Goal: Information Seeking & Learning: Learn about a topic

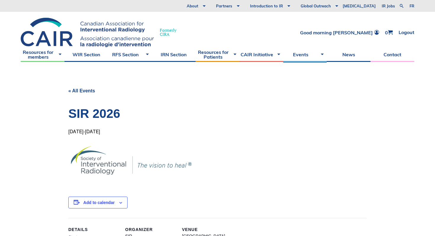
click at [69, 91] on link "« All Events" at bounding box center [81, 90] width 27 height 5
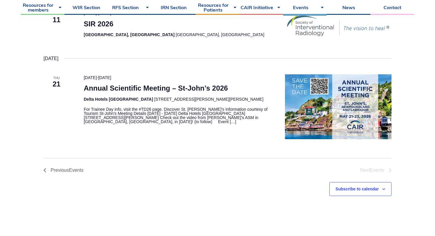
scroll to position [338, 0]
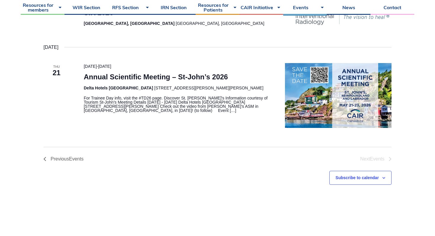
click at [373, 156] on li "Next Events" at bounding box center [304, 158] width 174 height 5
click at [212, 108] on p "For Trainee Day info, visit the #TD26 page. Discover St. John's Information cou…" at bounding box center [177, 104] width 187 height 17
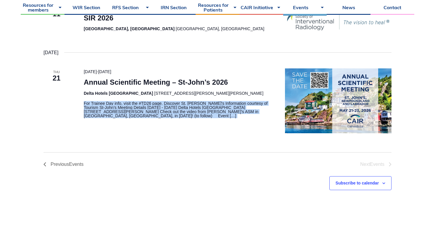
scroll to position [332, 0]
click at [162, 122] on div "21 May 2026 - 23 May 2026 Annual Scientific Meeting – St-John’s 2026 Delta Hote…" at bounding box center [177, 101] width 201 height 65
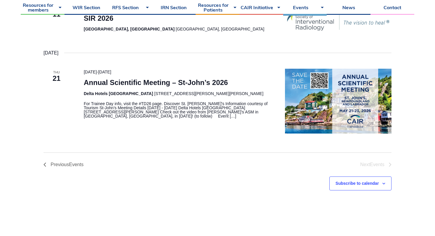
click at [124, 109] on p "For Trainee Day info, visit the #TD26 page. Discover St. John's Information cou…" at bounding box center [177, 109] width 187 height 17
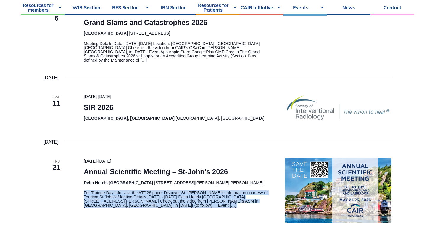
scroll to position [241, 0]
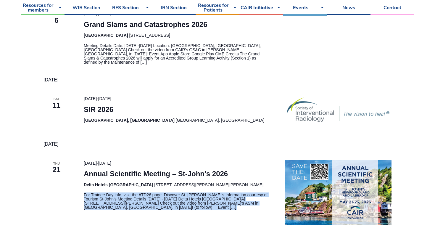
click at [160, 104] on h3 "SIR 2026" at bounding box center [177, 109] width 187 height 10
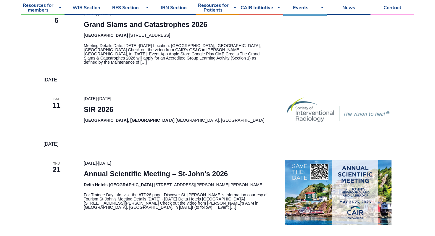
click at [160, 104] on h3 "SIR 2026" at bounding box center [177, 109] width 187 height 10
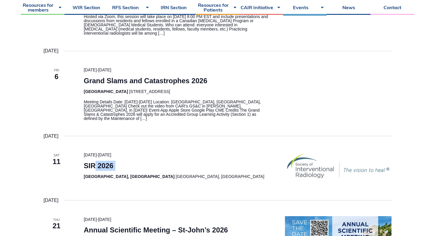
scroll to position [162, 0]
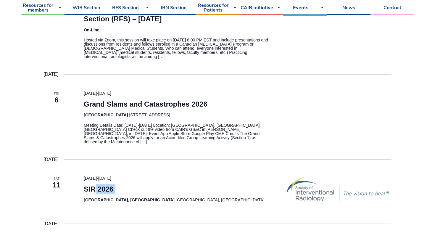
click at [165, 131] on p "Meeting Details Date: February 6-7, 2026 Location: Hilton Whistler Resort, Whis…" at bounding box center [177, 133] width 187 height 21
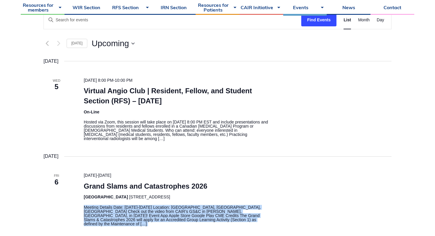
scroll to position [78, 0]
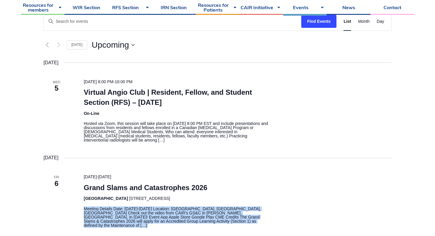
click at [165, 132] on p "Hosted via Zoom, this session will take place on November 5, 2025, at 8:00 PM E…" at bounding box center [177, 131] width 187 height 21
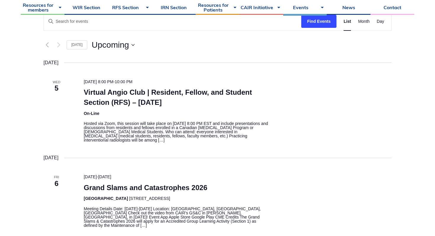
click at [165, 132] on p "Hosted via Zoom, this session will take place on November 5, 2025, at 8:00 PM E…" at bounding box center [177, 131] width 187 height 21
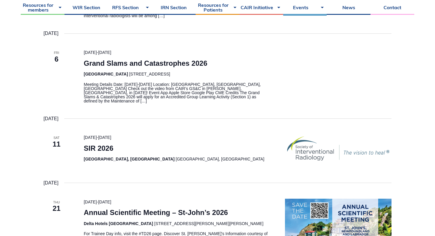
scroll to position [269, 0]
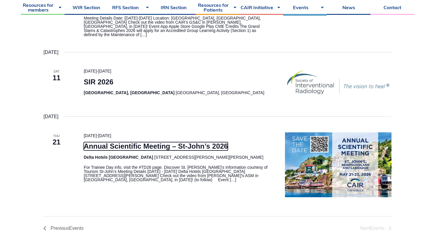
click at [207, 142] on link "Annual Scientific Meeting – St-John’s 2026" at bounding box center [156, 146] width 144 height 8
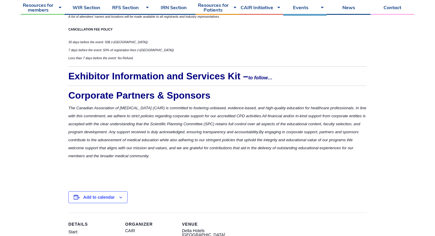
scroll to position [1882, 0]
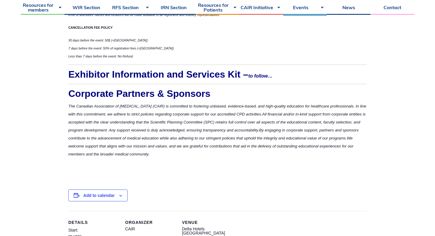
click at [179, 137] on span "By engaging in corporate support, partners and sponsors contribute to the advan…" at bounding box center [213, 134] width 290 height 12
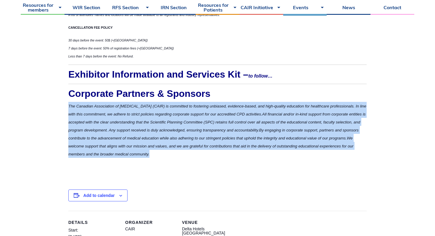
click at [179, 137] on span "By engaging in corporate support, partners and sponsors contribute to the advan…" at bounding box center [213, 134] width 290 height 12
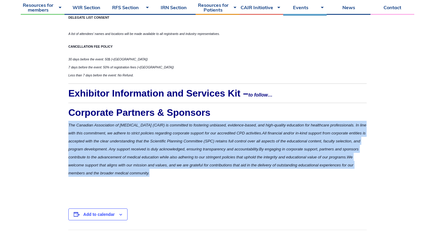
scroll to position [1836, 0]
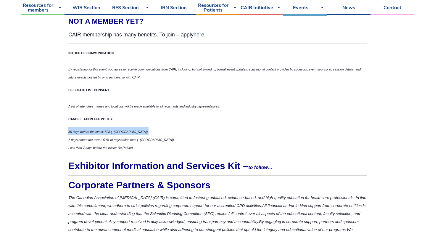
scroll to position [1767, 0]
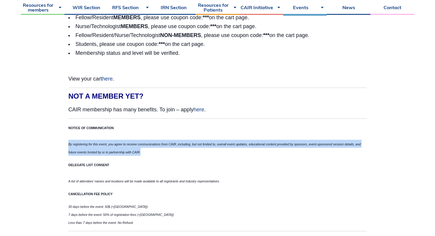
scroll to position [1690, 0]
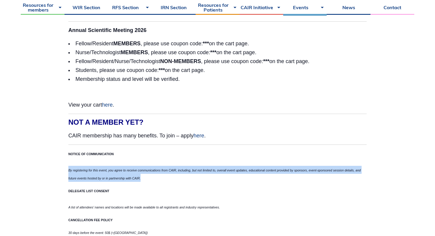
click at [189, 82] on li "Membership status and level will be verified." at bounding box center [217, 79] width 298 height 9
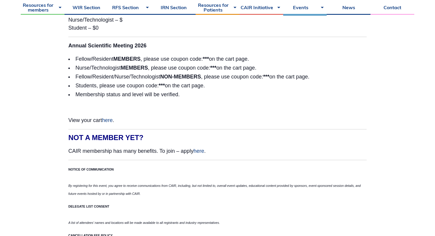
scroll to position [1654, 0]
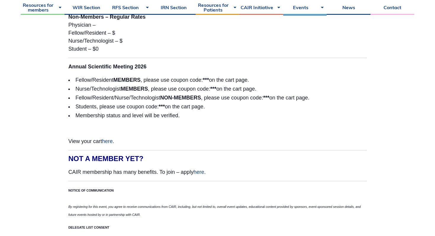
click at [189, 82] on li "Fellow/Resident MEMBERS , please use coupon code: *** on the cart page." at bounding box center [217, 79] width 298 height 9
click at [189, 83] on li "Fellow/Resident MEMBERS , please use coupon code: *** on the cart page." at bounding box center [217, 79] width 298 height 9
click at [190, 89] on li "Nurse/Technologist MEMBERS , please use coupon code: *** on the cart page." at bounding box center [217, 88] width 298 height 9
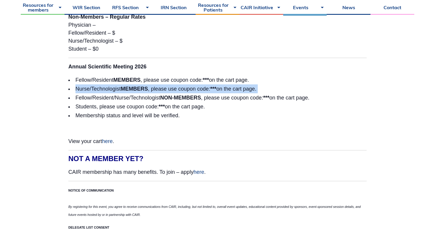
click at [190, 89] on li "Nurse/Technologist MEMBERS , please use coupon code: *** on the cart page." at bounding box center [217, 88] width 298 height 9
click at [190, 98] on strong "NON-MEMBERS" at bounding box center [180, 98] width 41 height 6
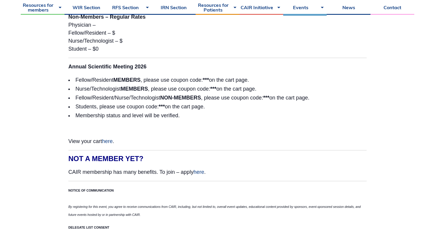
click at [190, 98] on strong "NON-MEMBERS" at bounding box center [180, 98] width 41 height 6
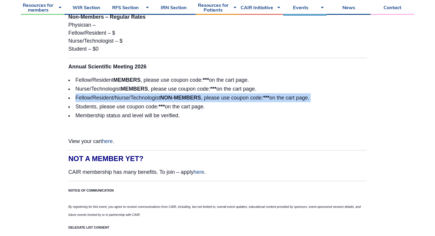
click at [190, 98] on strong "NON-MEMBERS" at bounding box center [180, 98] width 41 height 6
click at [191, 105] on li "Students, please use coupon code: *** on the cart page." at bounding box center [217, 106] width 298 height 9
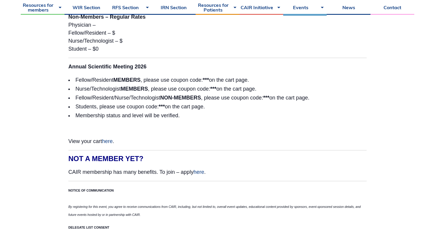
click at [191, 105] on li "Students, please use coupon code: *** on the cart page." at bounding box center [217, 106] width 298 height 9
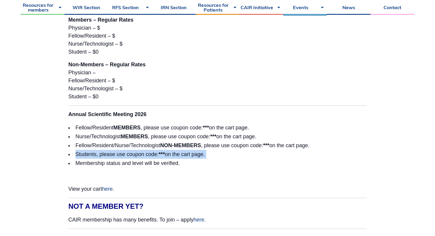
scroll to position [1594, 0]
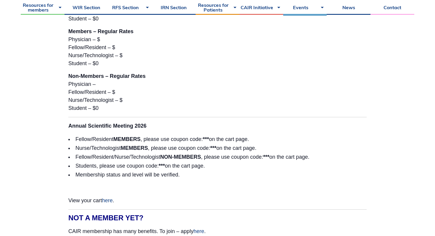
click at [191, 105] on p "Non-Members – Regular Rates Physician – Fellow/Resident – $ Nurse/Technologist …" at bounding box center [217, 92] width 298 height 40
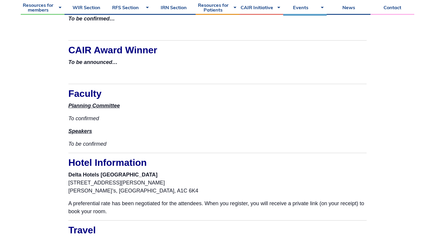
scroll to position [1239, 0]
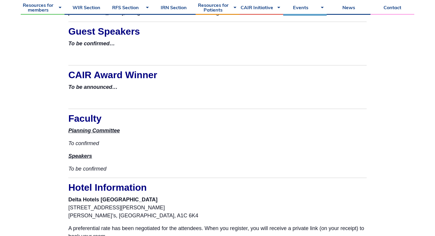
click at [191, 117] on h2 "Faculty" at bounding box center [217, 118] width 298 height 9
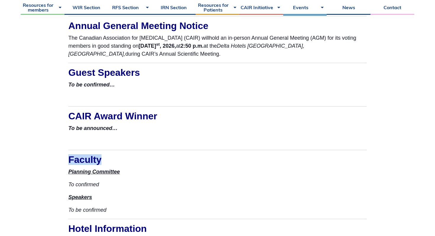
click at [191, 117] on h2 "CAIR Award Winner" at bounding box center [217, 115] width 298 height 9
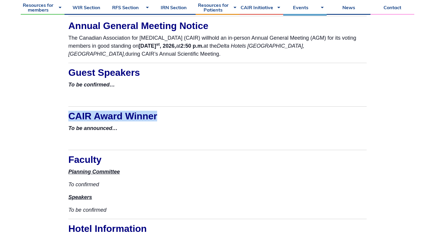
scroll to position [1175, 0]
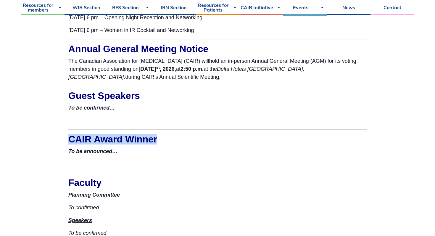
click at [195, 102] on div "For Trainee Day info, visit the #TD26 page. Discover St. John’s Information cou…" at bounding box center [217, 47] width 298 height 1680
click at [195, 101] on div "For Trainee Day info, visit the #TD26 page. Discover St. John’s Information cou…" at bounding box center [217, 47] width 298 height 1680
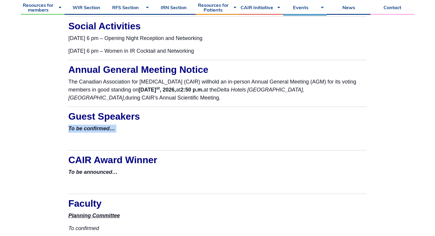
scroll to position [1149, 0]
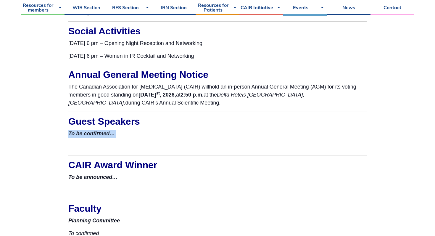
click at [195, 101] on p "The Canadian Association for Interventional Radiology (CAIR) will hold an in-pe…" at bounding box center [217, 95] width 298 height 24
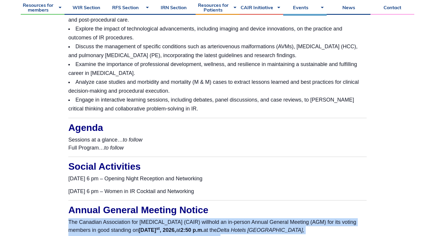
scroll to position [1008, 0]
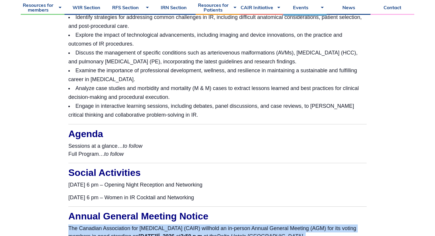
click at [195, 100] on li "Analyze case studies and morbidity and mortality (M & M) cases to extract lesso…" at bounding box center [217, 93] width 298 height 18
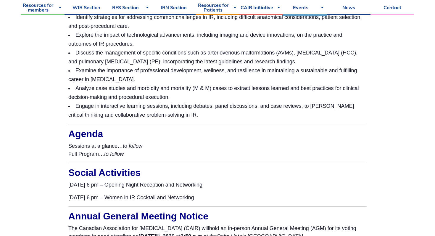
click at [195, 100] on li "Analyze case studies and morbidity and mortality (M & M) cases to extract lesso…" at bounding box center [217, 93] width 298 height 18
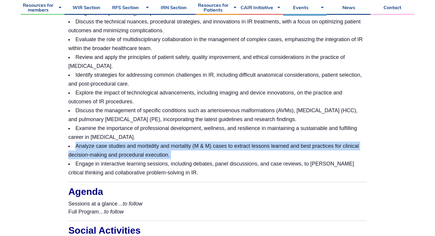
click at [195, 103] on li "Explore the impact of technological advancements, including imaging and device …" at bounding box center [217, 97] width 298 height 18
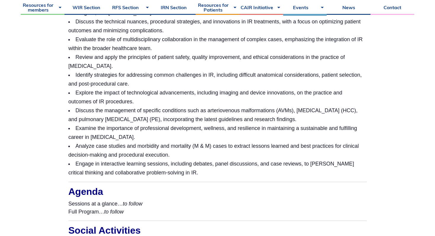
click at [195, 103] on li "Explore the impact of technological advancements, including imaging and device …" at bounding box center [217, 97] width 298 height 18
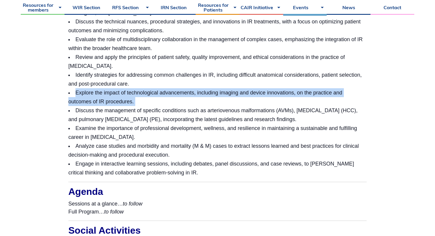
scroll to position [897, 0]
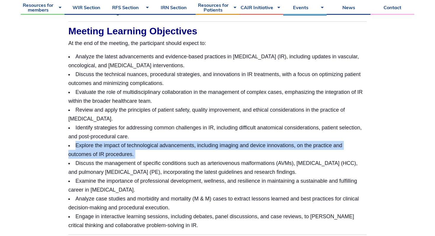
click at [195, 103] on li "Evaluate the role of multidisciplinary collaboration in the management of compl…" at bounding box center [217, 97] width 298 height 18
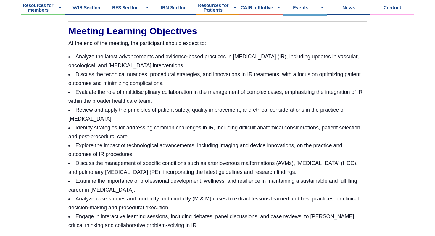
click at [195, 103] on li "Evaluate the role of multidisciplinary collaboration in the management of compl…" at bounding box center [217, 97] width 298 height 18
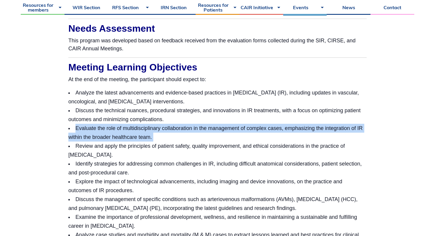
click at [195, 103] on li "Analyze the latest advancements and evidence-based practices in [MEDICAL_DATA] …" at bounding box center [217, 97] width 298 height 18
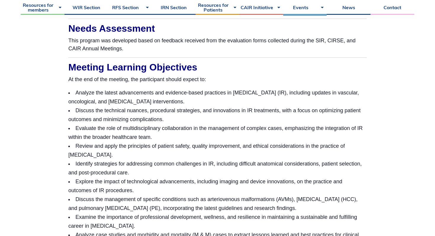
click at [195, 103] on li "Analyze the latest advancements and evidence-based practices in [MEDICAL_DATA] …" at bounding box center [217, 97] width 298 height 18
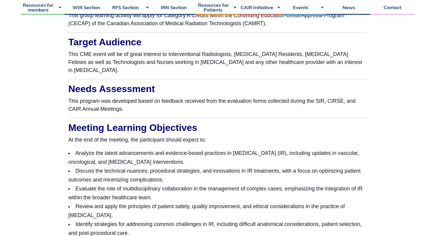
scroll to position [777, 0]
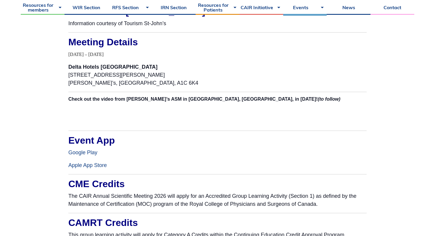
scroll to position [581, 0]
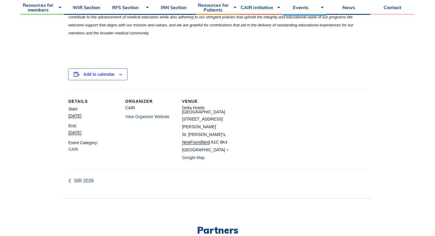
scroll to position [2004, 0]
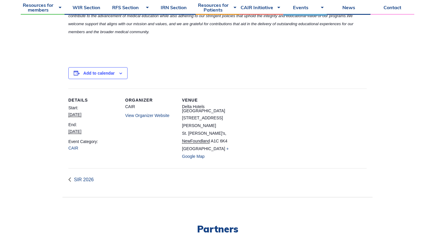
click at [143, 116] on link "View Organizer Website" at bounding box center [147, 115] width 44 height 5
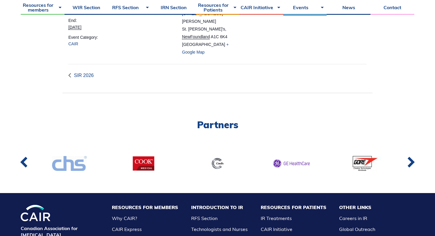
scroll to position [2116, 0]
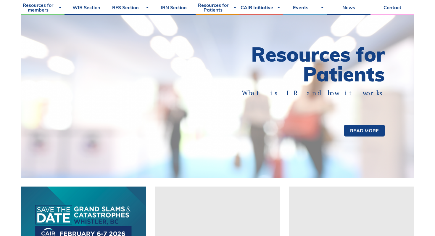
scroll to position [221, 0]
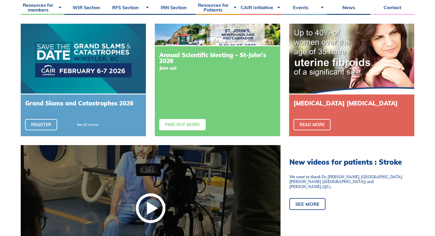
click at [186, 125] on link "Find out more!" at bounding box center [182, 124] width 46 height 11
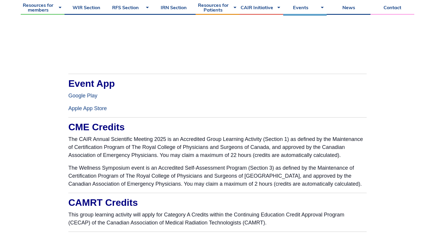
scroll to position [524, 0]
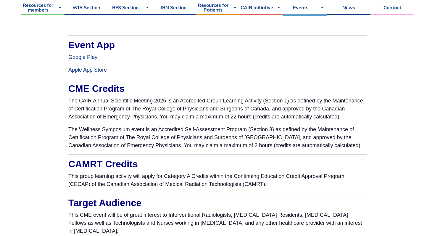
click at [327, 126] on p "The Wellness Symposium event is an Accredited Self-Assessment Program (Section …" at bounding box center [217, 137] width 298 height 24
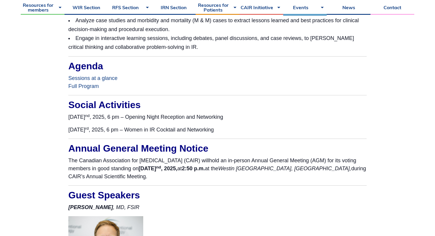
scroll to position [960, 0]
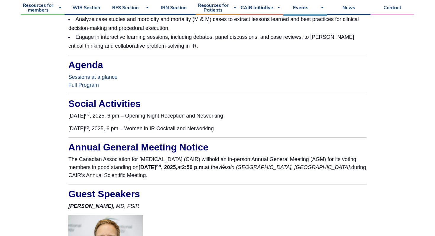
click at [93, 82] on link "Full Program" at bounding box center [83, 85] width 30 height 6
